Goal: Task Accomplishment & Management: Use online tool/utility

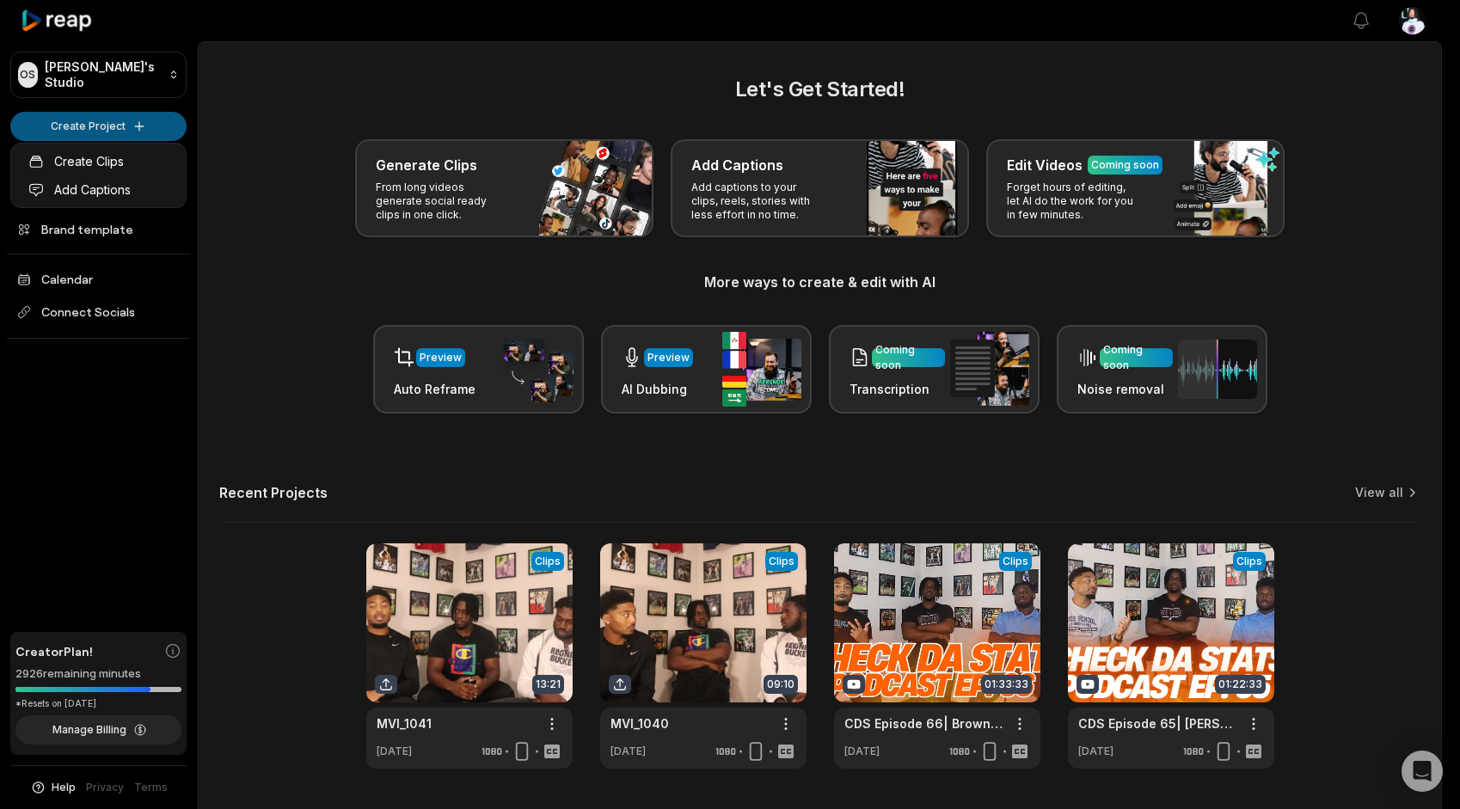
click at [69, 124] on html "OS [PERSON_NAME]'s Studio Create Project Home Projects Brand template Calendar …" at bounding box center [730, 404] width 1460 height 809
click at [88, 162] on link "Create Clips" at bounding box center [99, 161] width 168 height 28
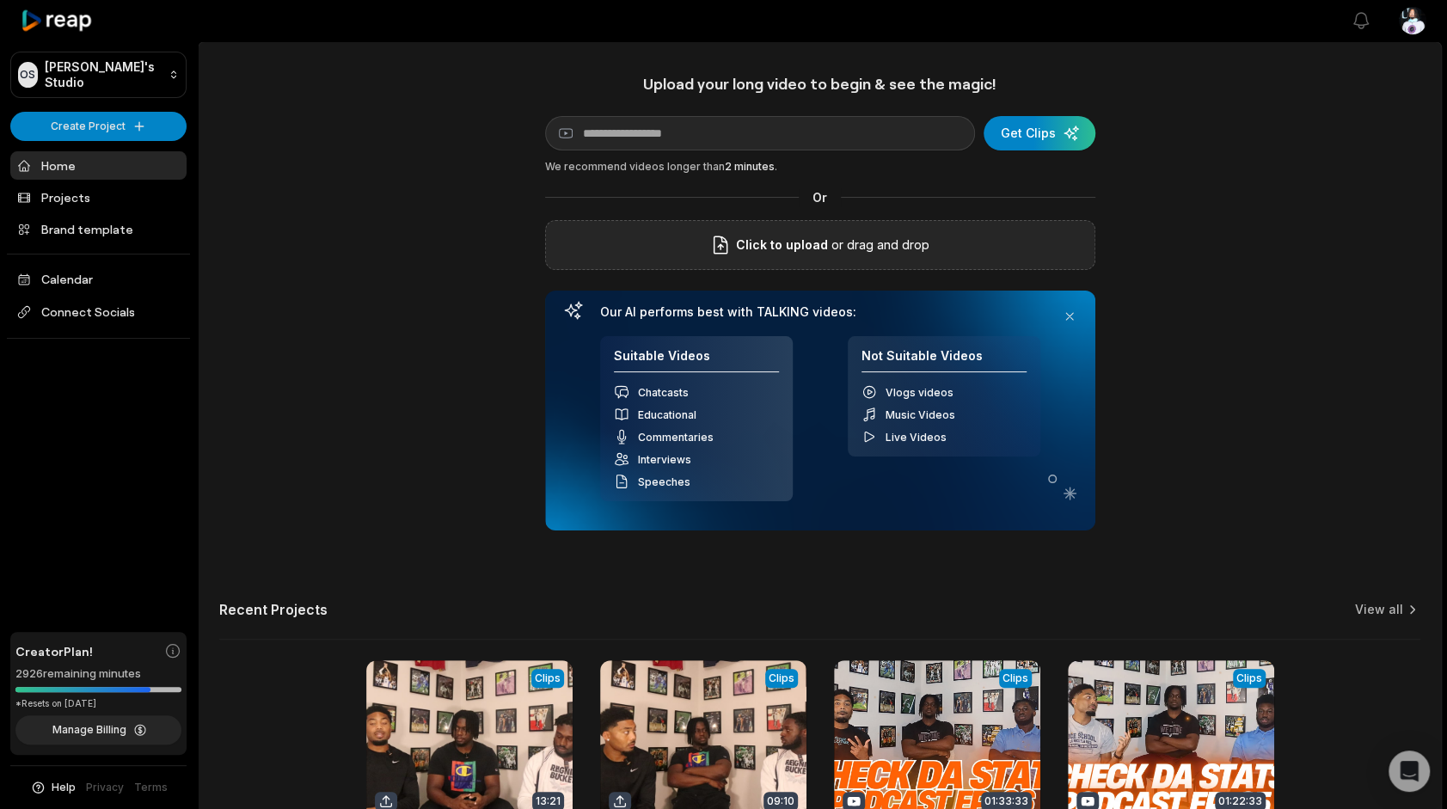
click at [701, 267] on div "Click to upload or drag and drop" at bounding box center [820, 245] width 550 height 50
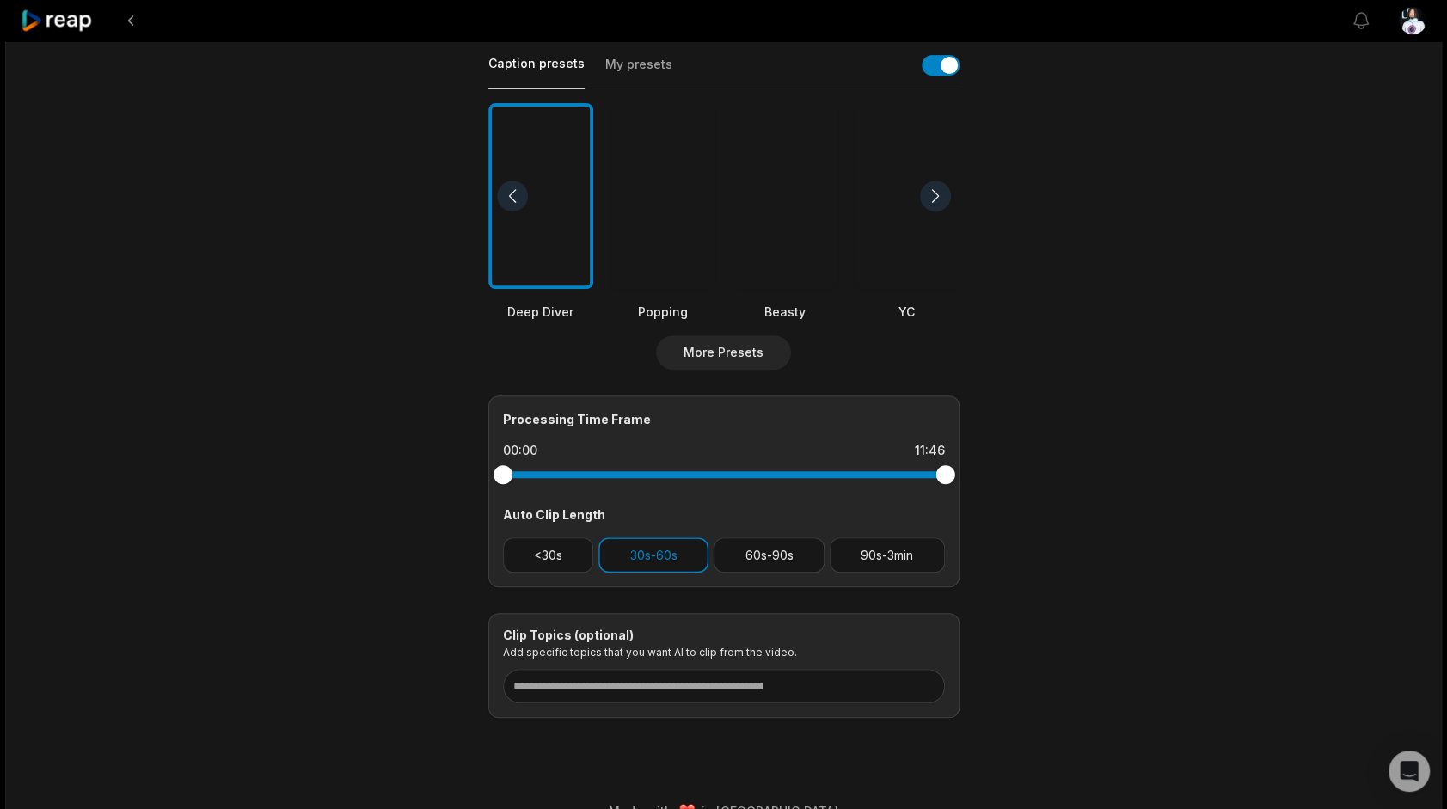
scroll to position [405, 0]
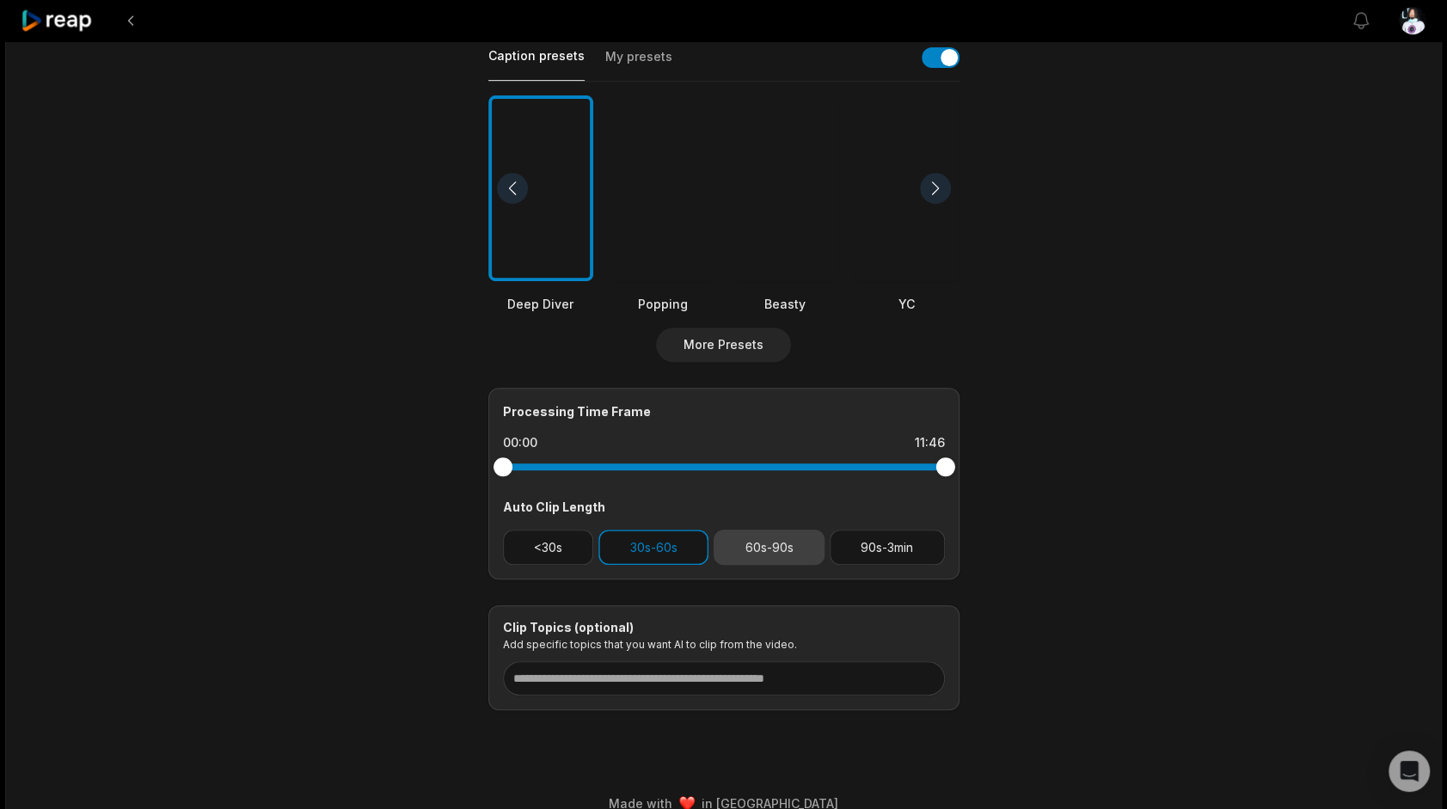
click at [782, 550] on button "60s-90s" at bounding box center [769, 547] width 111 height 35
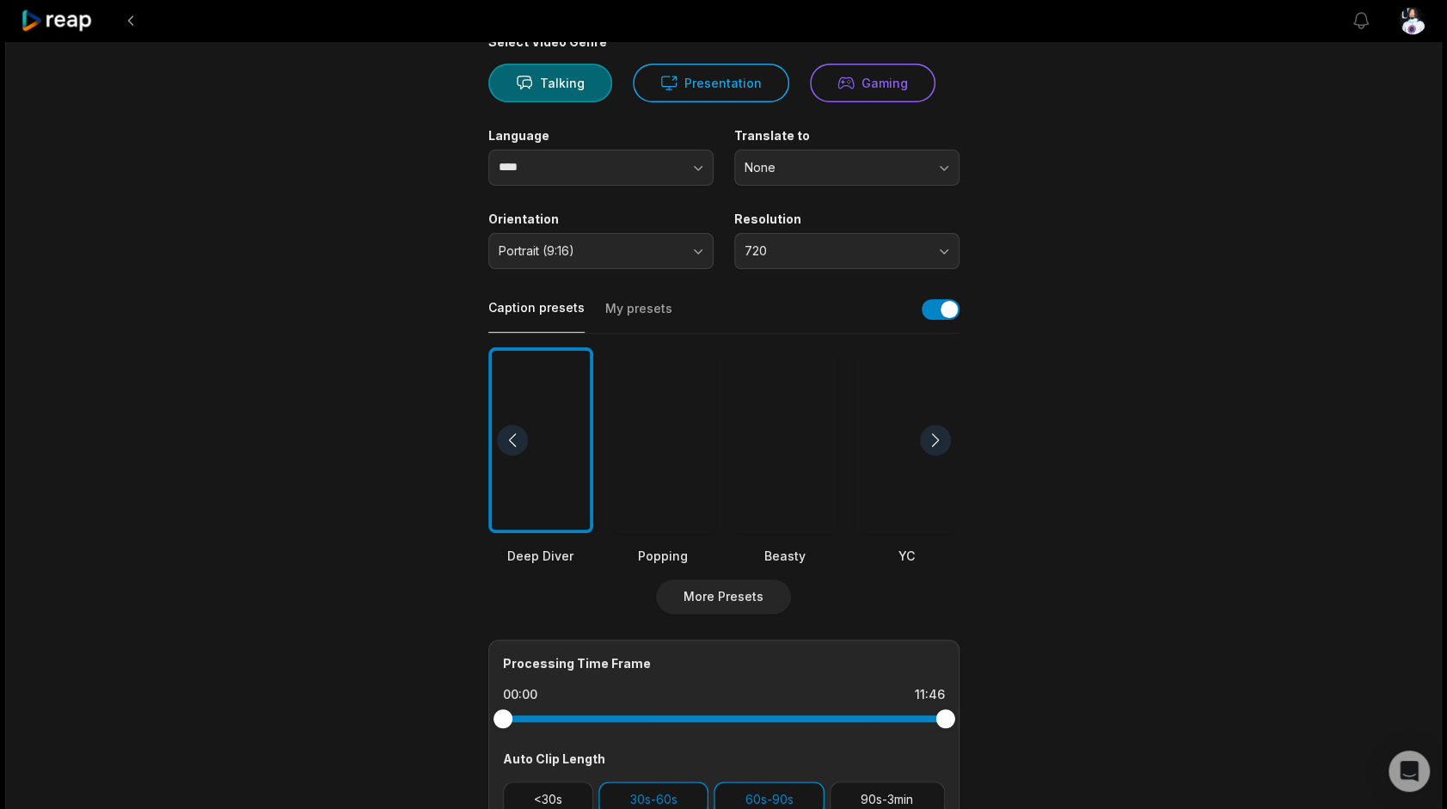
scroll to position [0, 0]
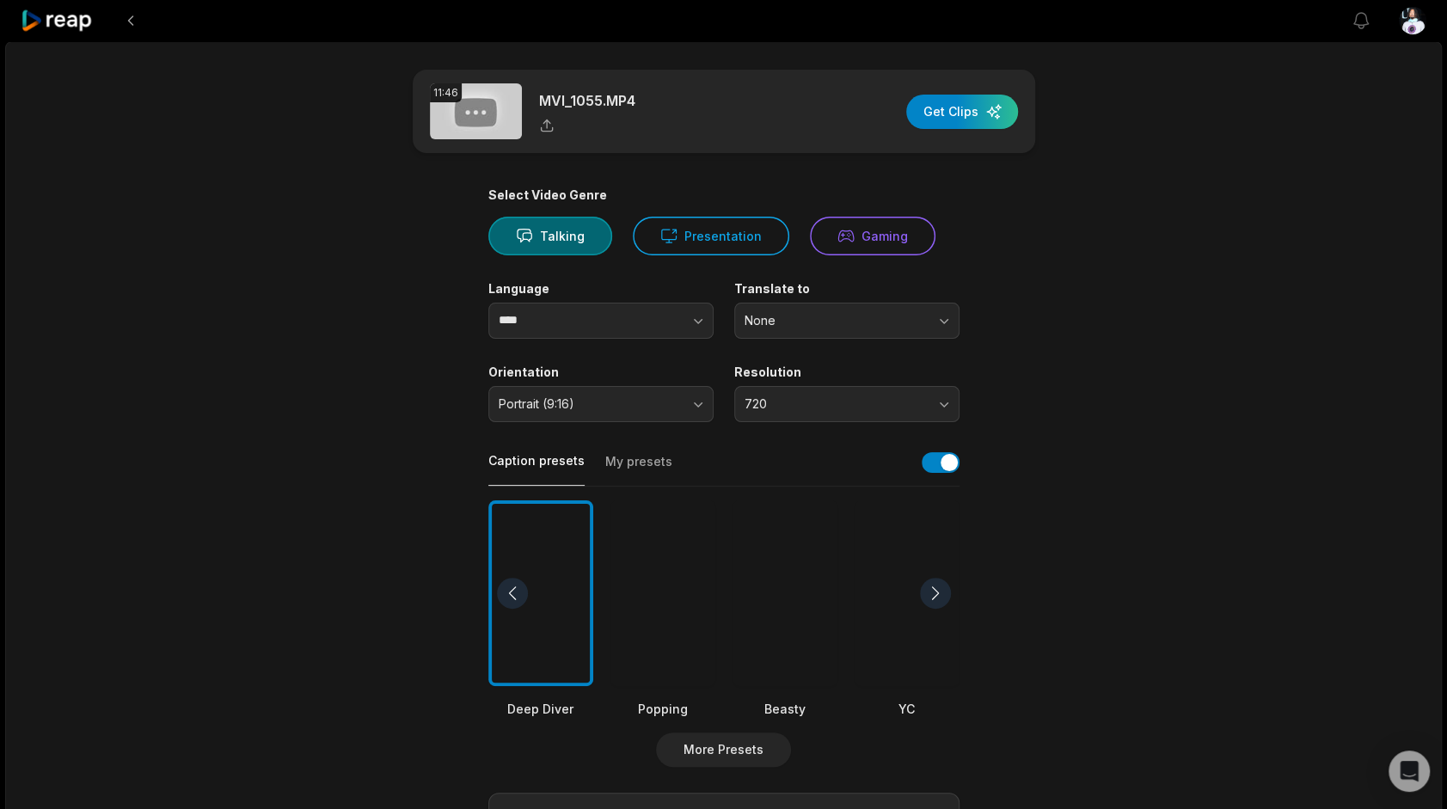
click at [651, 607] on div at bounding box center [662, 593] width 105 height 187
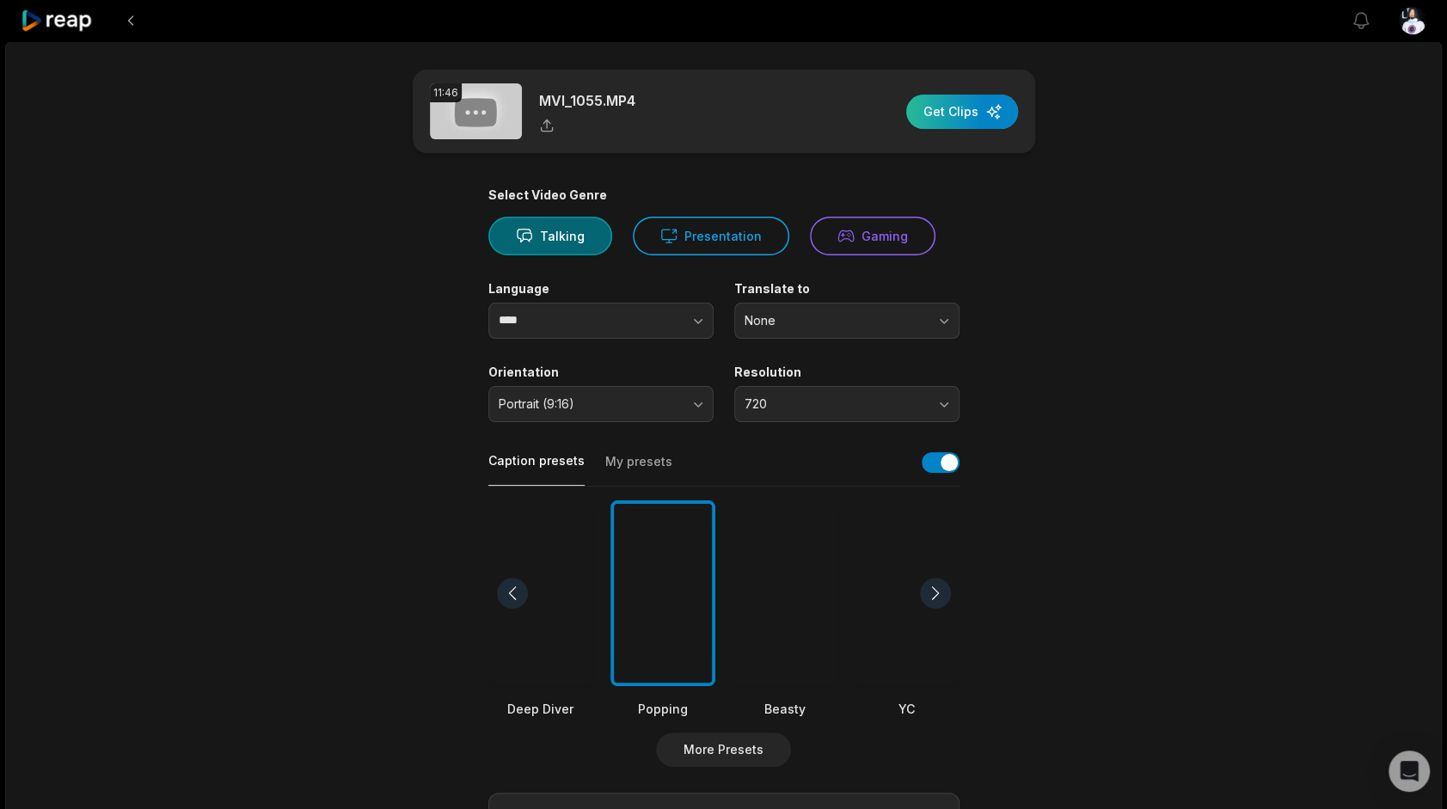
click at [950, 108] on div "button" at bounding box center [962, 112] width 112 height 34
